Goal: Check status: Check status

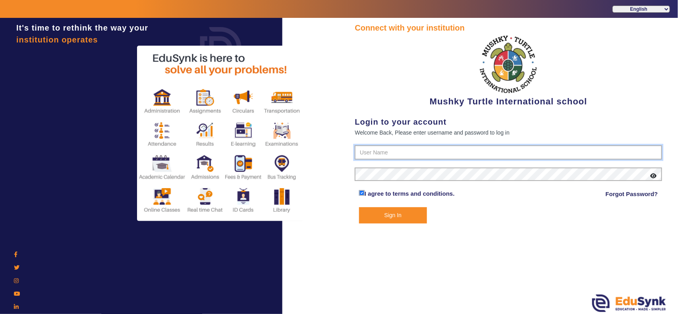
type input "9950605811"
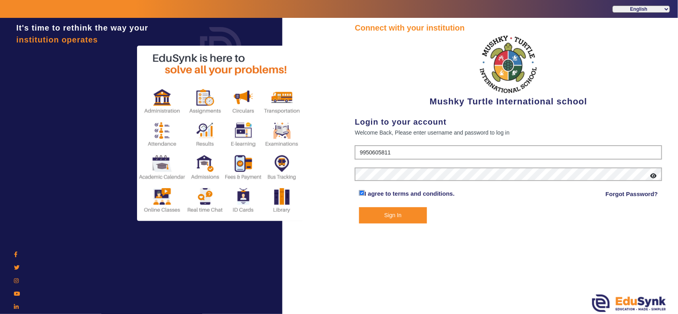
click at [406, 216] on button "Sign In" at bounding box center [393, 215] width 68 height 16
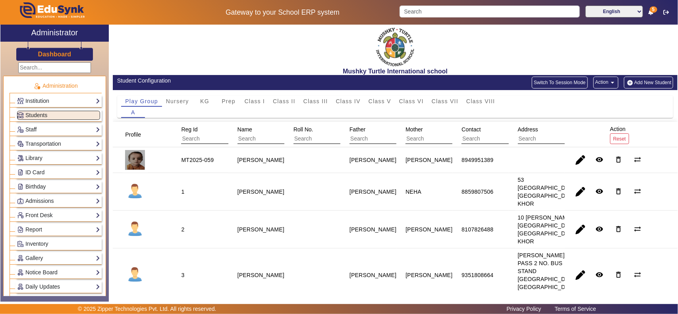
click at [44, 58] on link "Dashboard" at bounding box center [55, 54] width 34 height 8
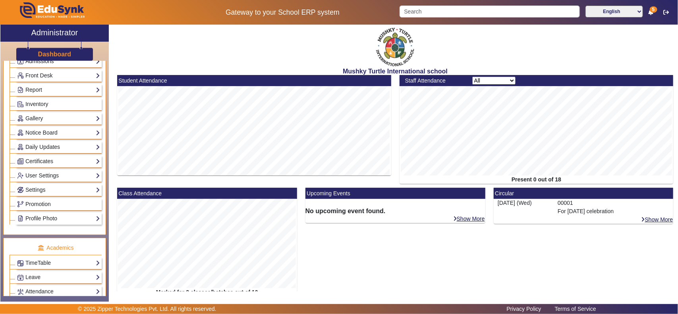
scroll to position [248, 0]
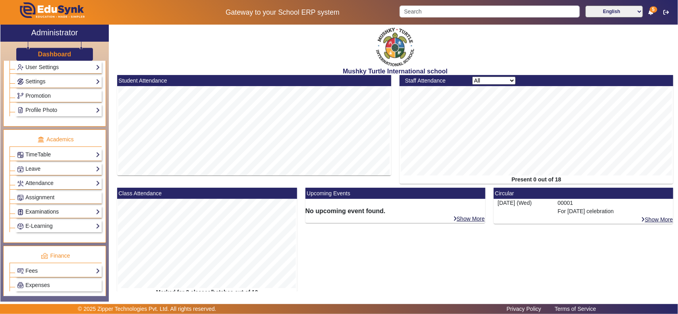
click at [42, 216] on link "Examinations" at bounding box center [58, 211] width 83 height 9
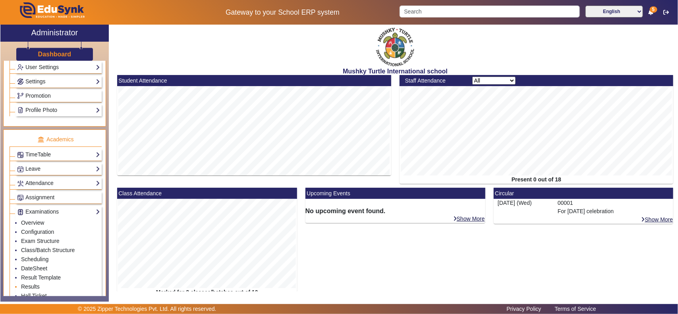
click at [27, 290] on link "Results" at bounding box center [30, 286] width 19 height 6
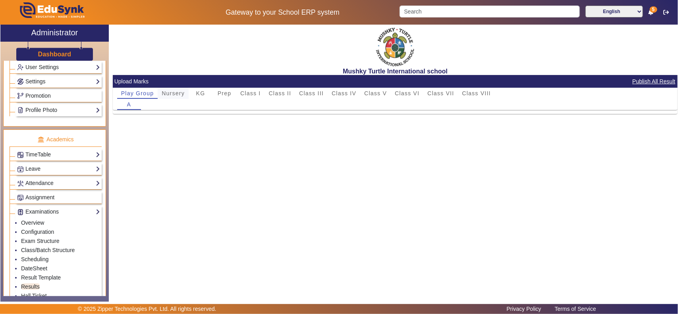
click at [179, 96] on span "Nursery" at bounding box center [173, 94] width 23 height 6
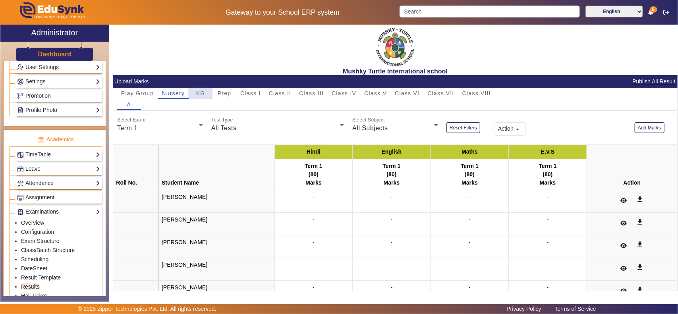
click at [202, 91] on span "KG" at bounding box center [200, 94] width 9 height 6
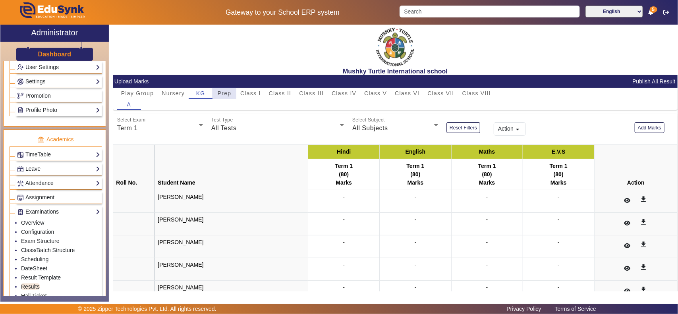
click at [230, 89] on span "Prep" at bounding box center [225, 93] width 14 height 11
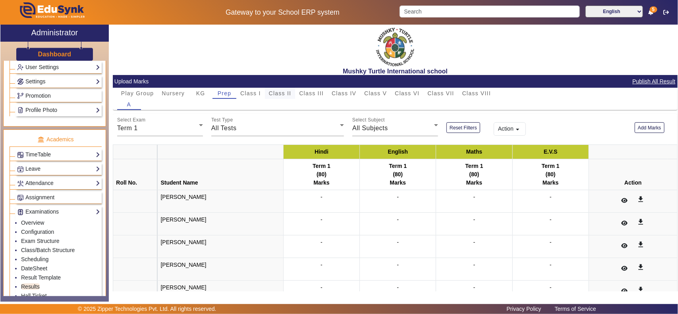
drag, startPoint x: 251, startPoint y: 89, endPoint x: 267, endPoint y: 89, distance: 15.5
click at [253, 89] on span "Class I" at bounding box center [250, 93] width 21 height 11
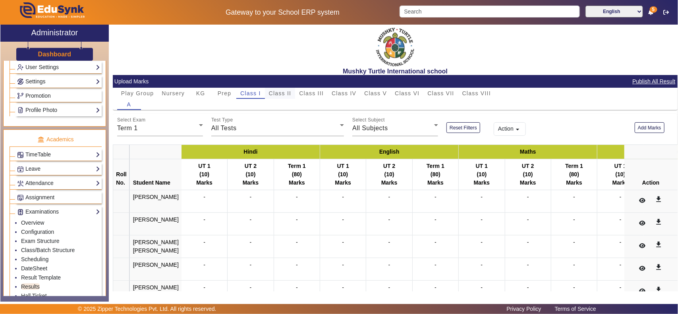
click at [285, 89] on span "Class II" at bounding box center [280, 93] width 23 height 11
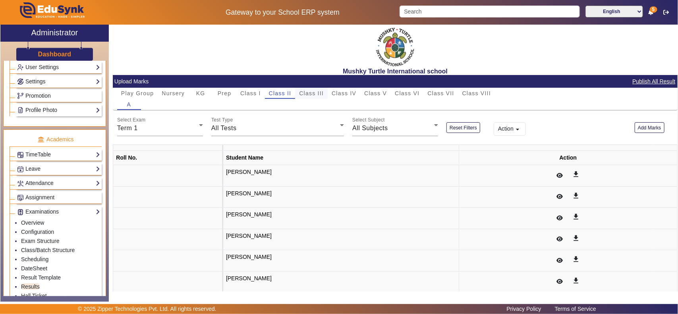
click at [322, 88] on span "Class III" at bounding box center [311, 93] width 25 height 11
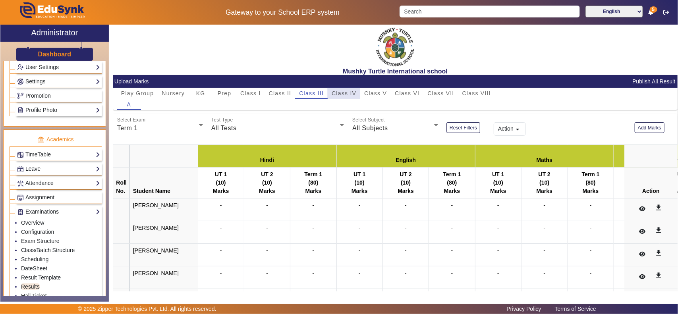
click at [346, 91] on span "Class IV" at bounding box center [344, 94] width 25 height 6
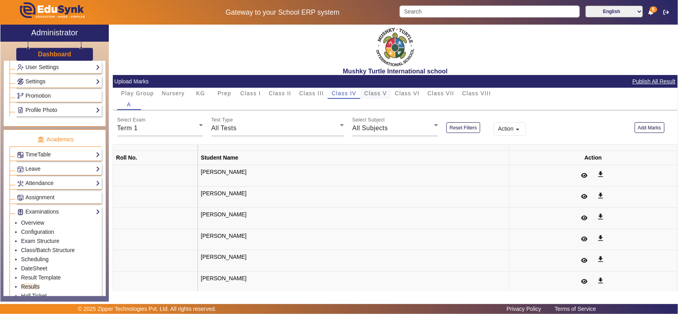
click at [363, 91] on div "Class V" at bounding box center [375, 93] width 31 height 11
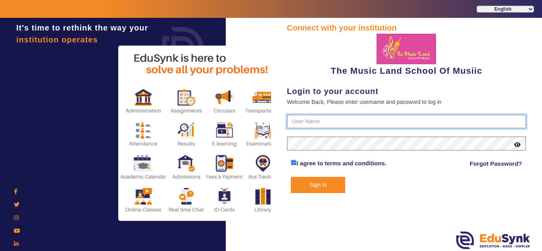
type input "6289307556"
click at [319, 185] on button "Sign In" at bounding box center [318, 185] width 54 height 16
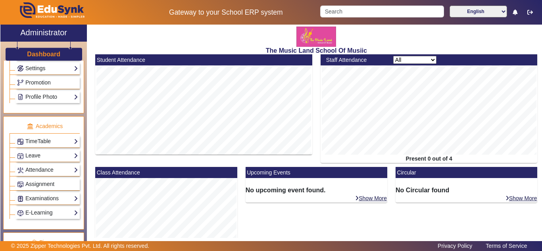
scroll to position [265, 0]
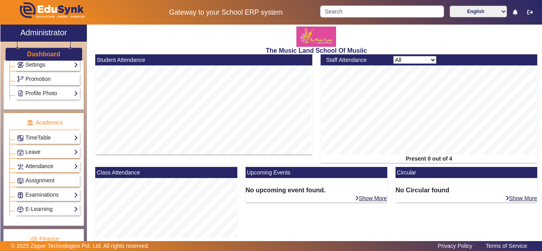
click at [40, 168] on link "Attendance" at bounding box center [47, 166] width 61 height 9
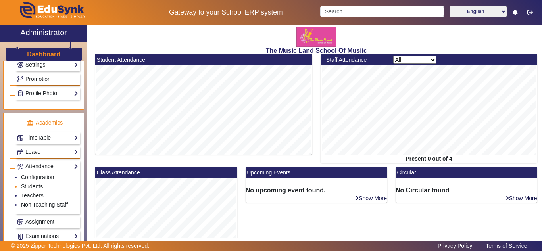
click at [34, 187] on link "Students" at bounding box center [32, 186] width 22 height 6
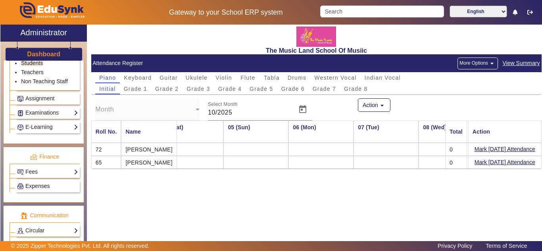
scroll to position [397, 0]
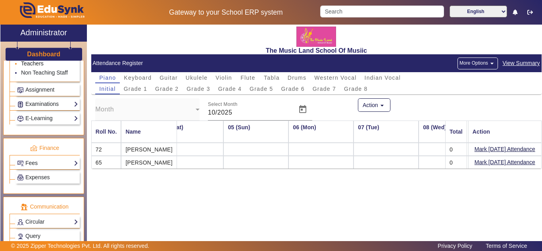
click at [35, 64] on link "Teachers" at bounding box center [32, 63] width 23 height 6
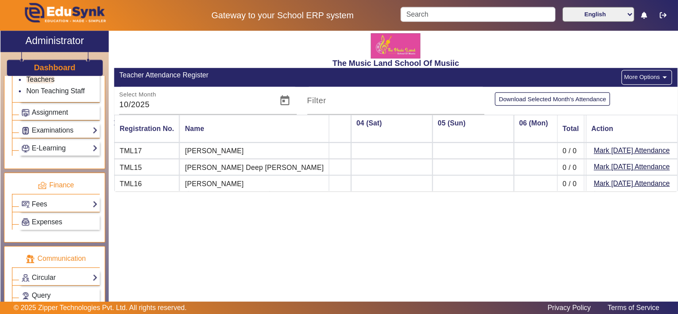
scroll to position [0, 60]
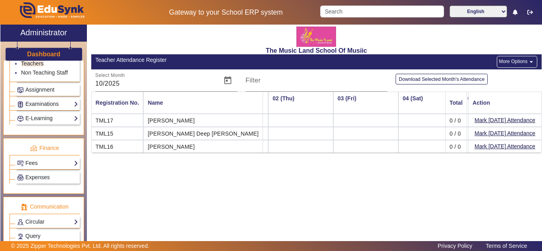
click at [519, 62] on button "More Options arrow_drop_down" at bounding box center [517, 62] width 40 height 12
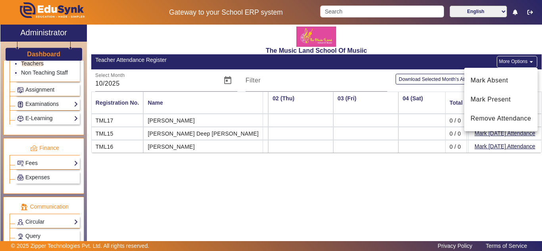
click at [371, 78] on div at bounding box center [271, 125] width 542 height 251
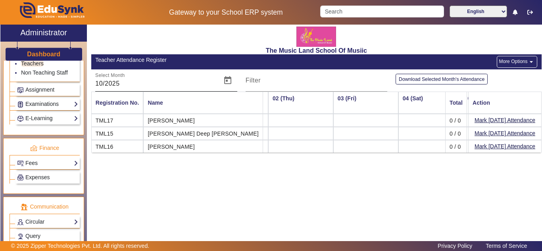
click at [211, 83] on input "10/2025" at bounding box center [155, 84] width 121 height 10
click at [228, 81] on span "Open calendar" at bounding box center [227, 80] width 19 height 19
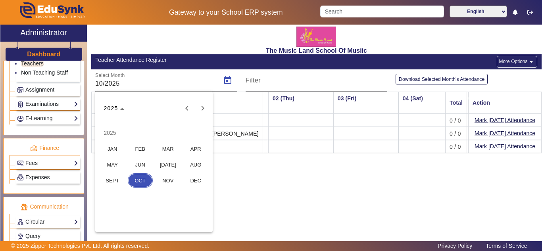
click at [112, 181] on span "SEPT" at bounding box center [112, 181] width 25 height 14
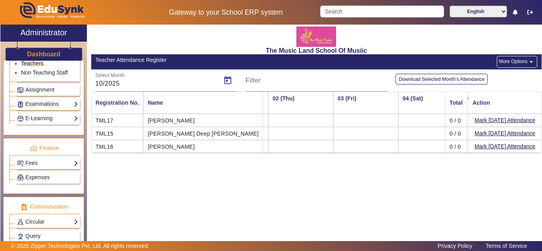
type input "09/2025"
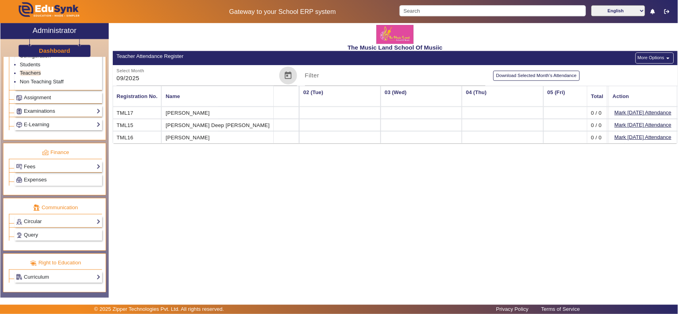
scroll to position [0, 60]
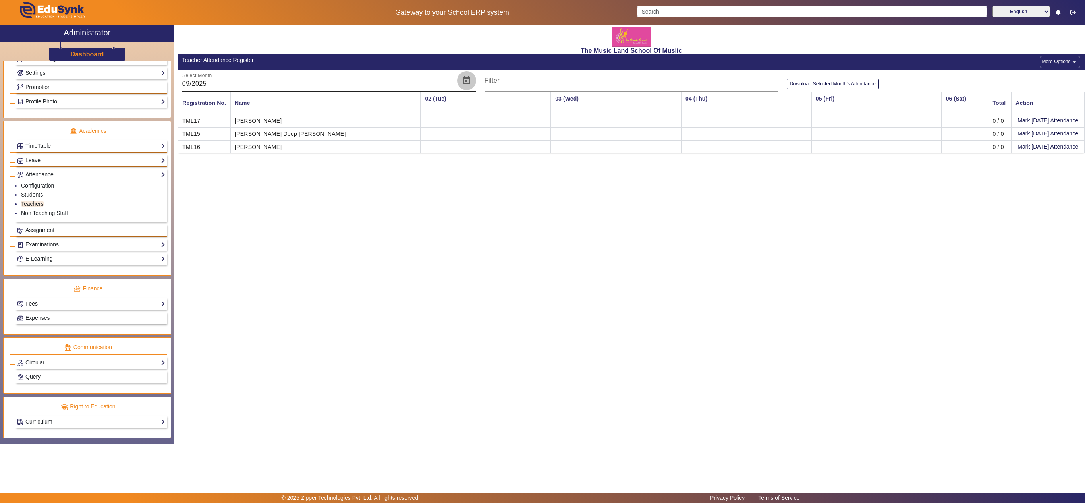
click at [466, 79] on span "Open calendar" at bounding box center [466, 80] width 19 height 19
click at [286, 160] on span "AUG" at bounding box center [282, 165] width 25 height 14
click at [468, 79] on span "Open calendar" at bounding box center [466, 80] width 19 height 19
click at [256, 179] on span "NOV" at bounding box center [254, 181] width 25 height 14
type input "11/2025"
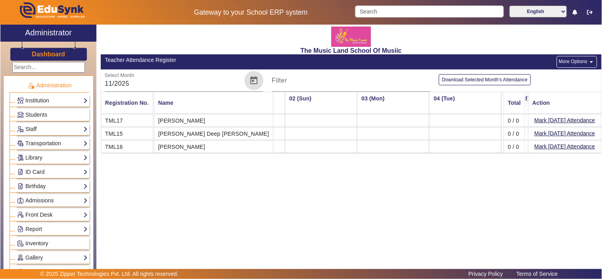
scroll to position [0, 0]
click at [542, 8] on button "button" at bounding box center [590, 12] width 15 height 13
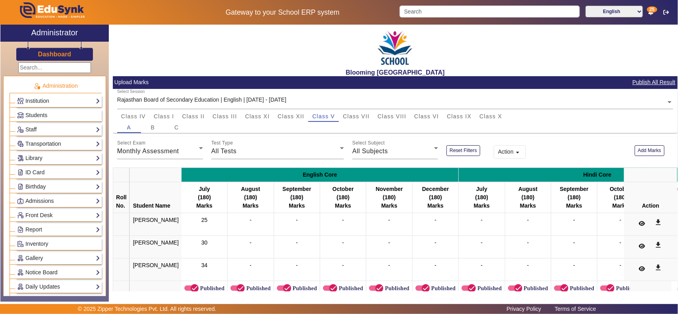
scroll to position [19, 0]
